Goal: Submit feedback/report problem

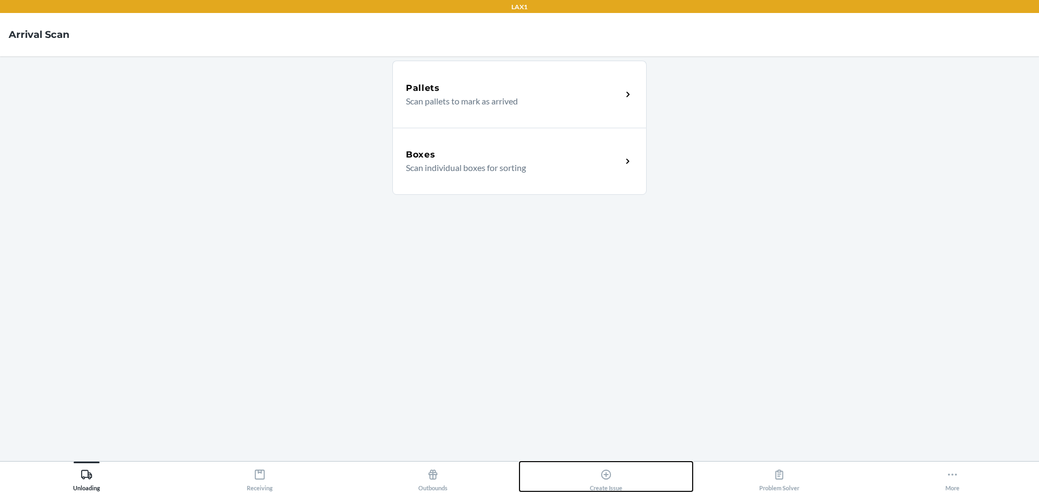
click at [605, 475] on icon at bounding box center [606, 475] width 12 height 12
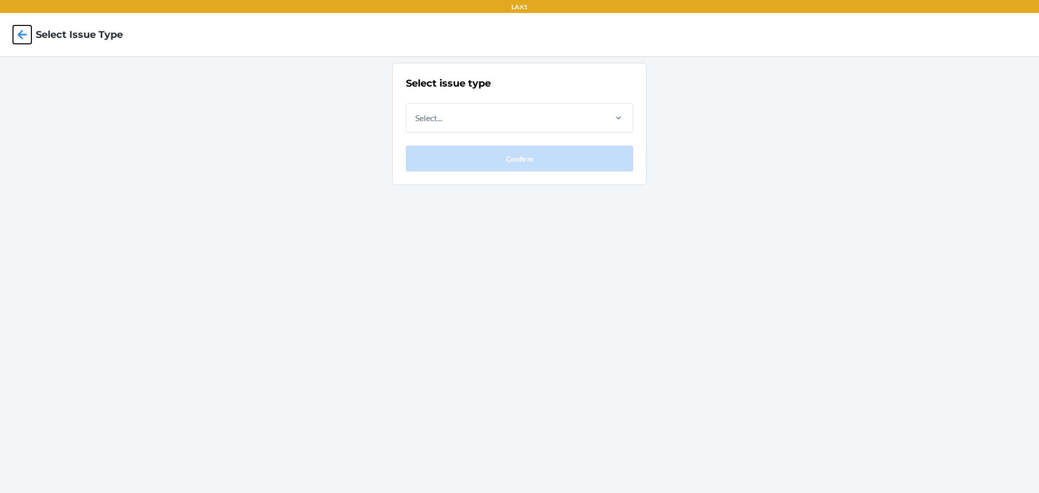
click at [26, 34] on icon at bounding box center [22, 34] width 9 height 9
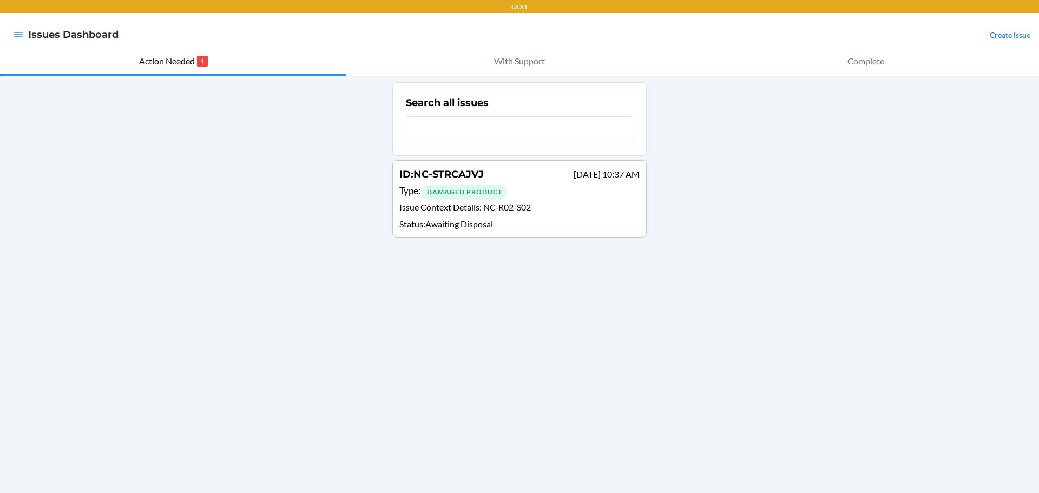
click at [479, 192] on div "Damaged Product" at bounding box center [464, 191] width 85 height 15
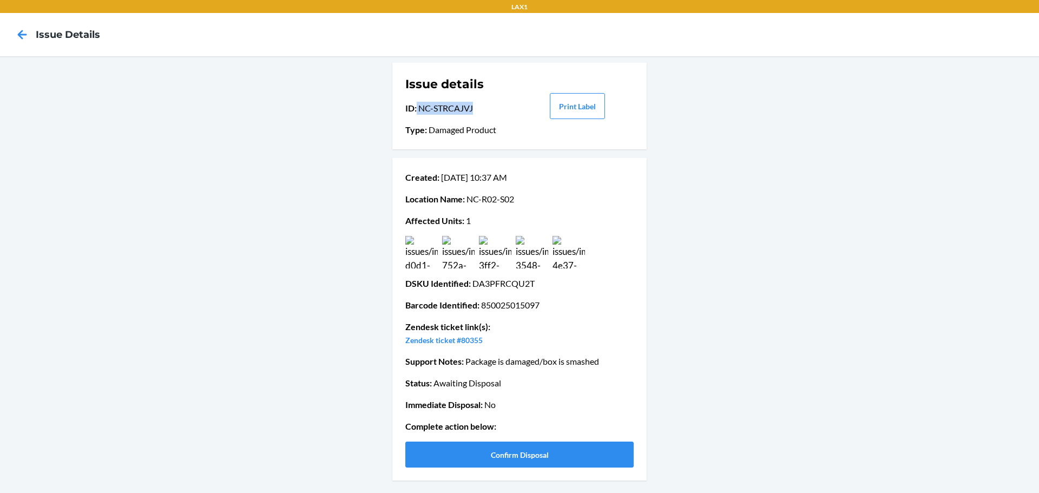
drag, startPoint x: 416, startPoint y: 108, endPoint x: 478, endPoint y: 101, distance: 62.6
click at [478, 101] on div "Issue details ID : NC-STRCAJVJ Type : Damaged Product" at bounding box center [461, 105] width 113 height 69
copy p "NC-STRCAJVJ"
click at [487, 458] on button "Confirm Disposal" at bounding box center [519, 454] width 228 height 26
